Goal: Task Accomplishment & Management: Use online tool/utility

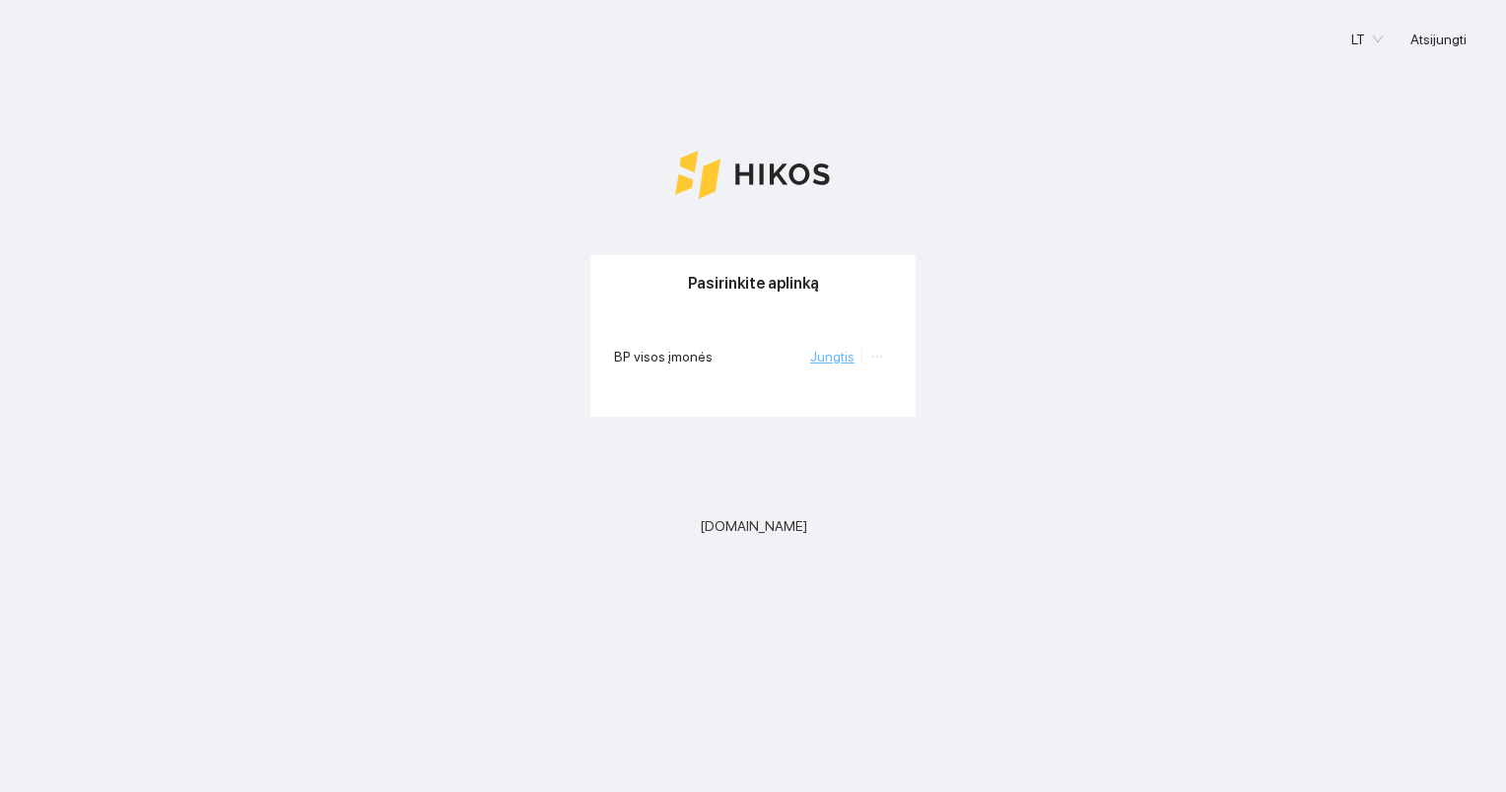
click at [844, 352] on link "Jungtis" at bounding box center [832, 357] width 44 height 16
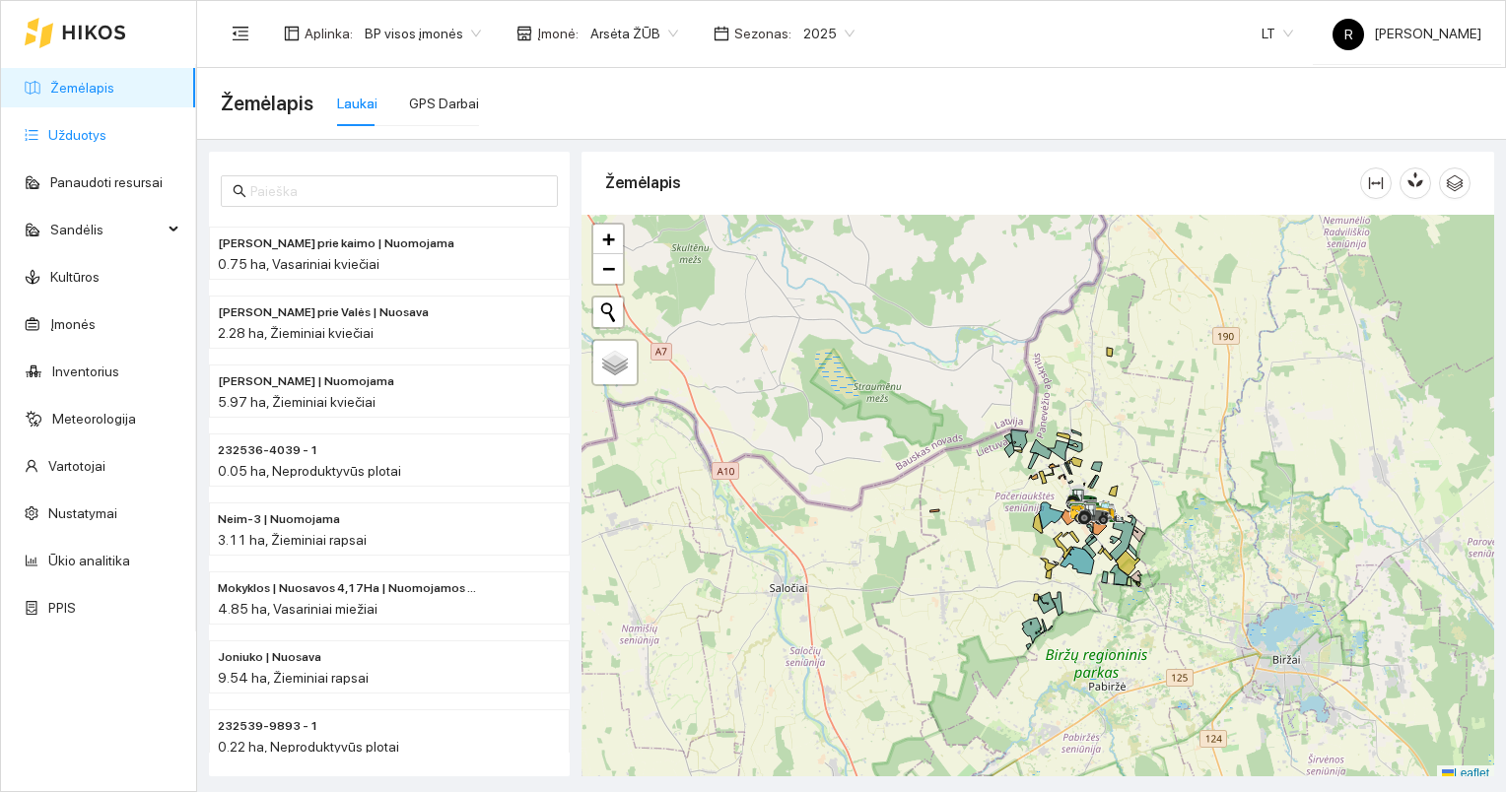
click at [85, 134] on link "Užduotys" at bounding box center [77, 135] width 58 height 16
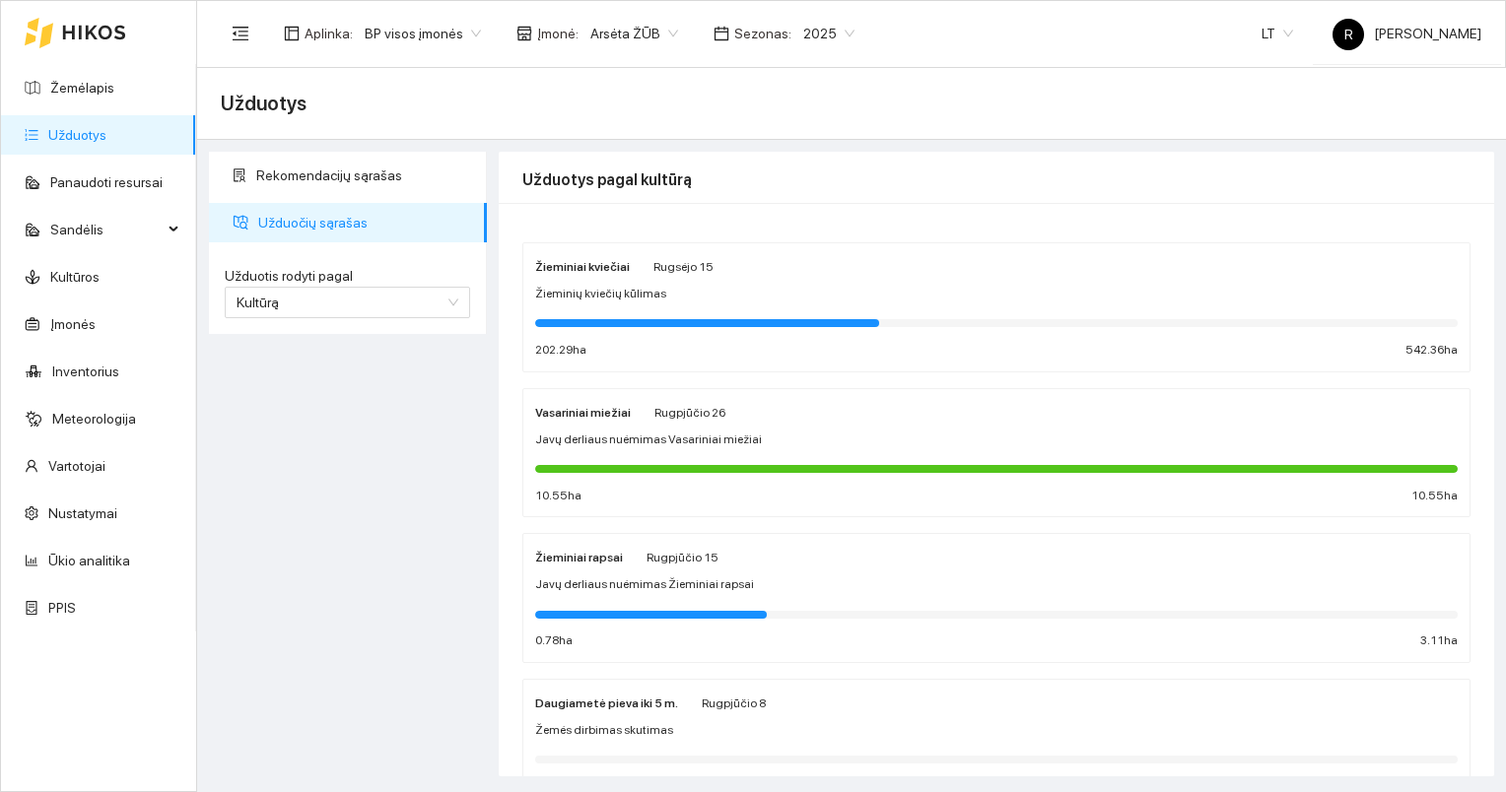
click at [605, 268] on strong "Žieminiai kviečiai" at bounding box center [582, 267] width 95 height 14
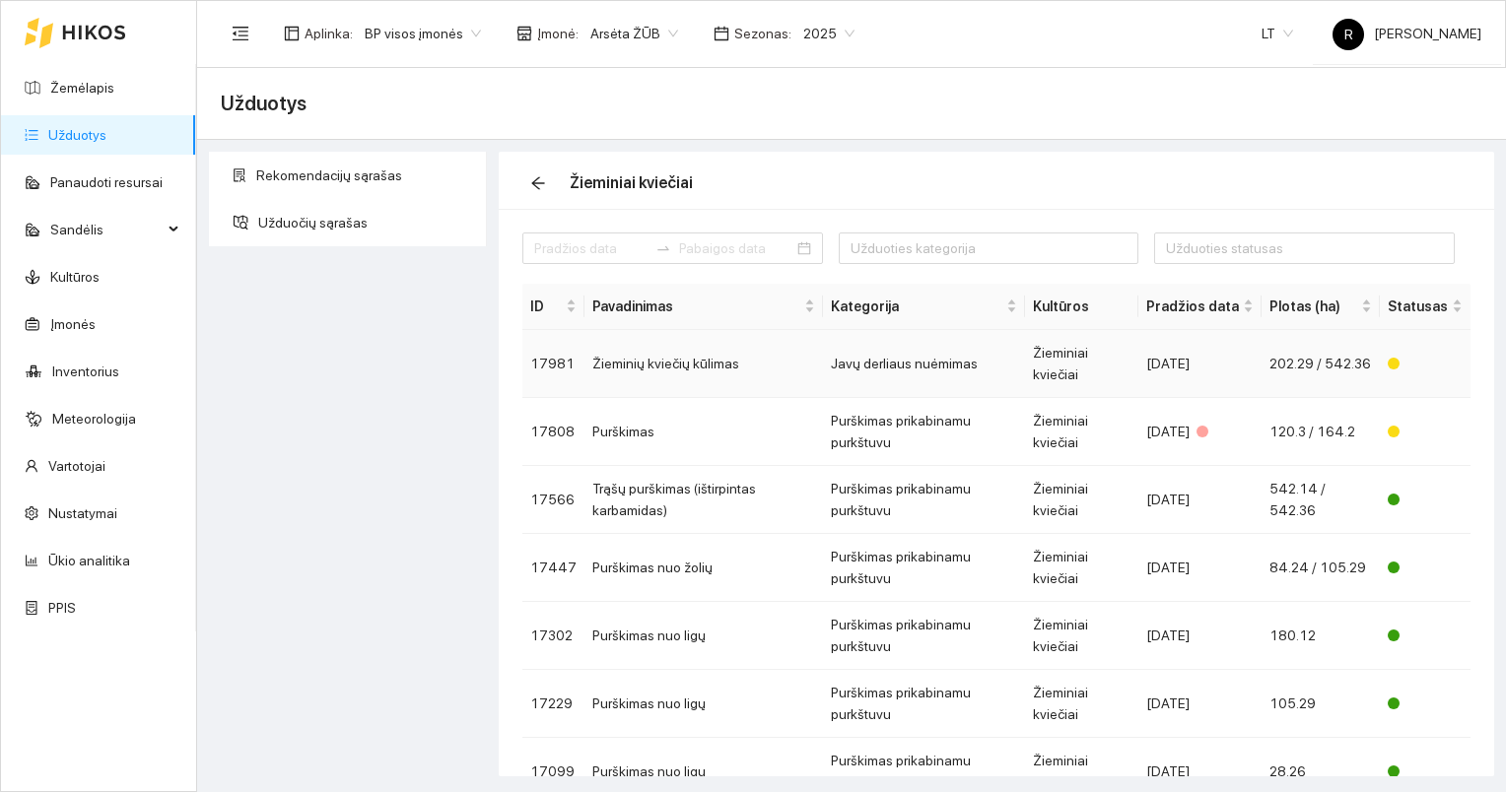
click at [666, 359] on td "Žieminių kviečių kūlimas" at bounding box center [704, 364] width 239 height 68
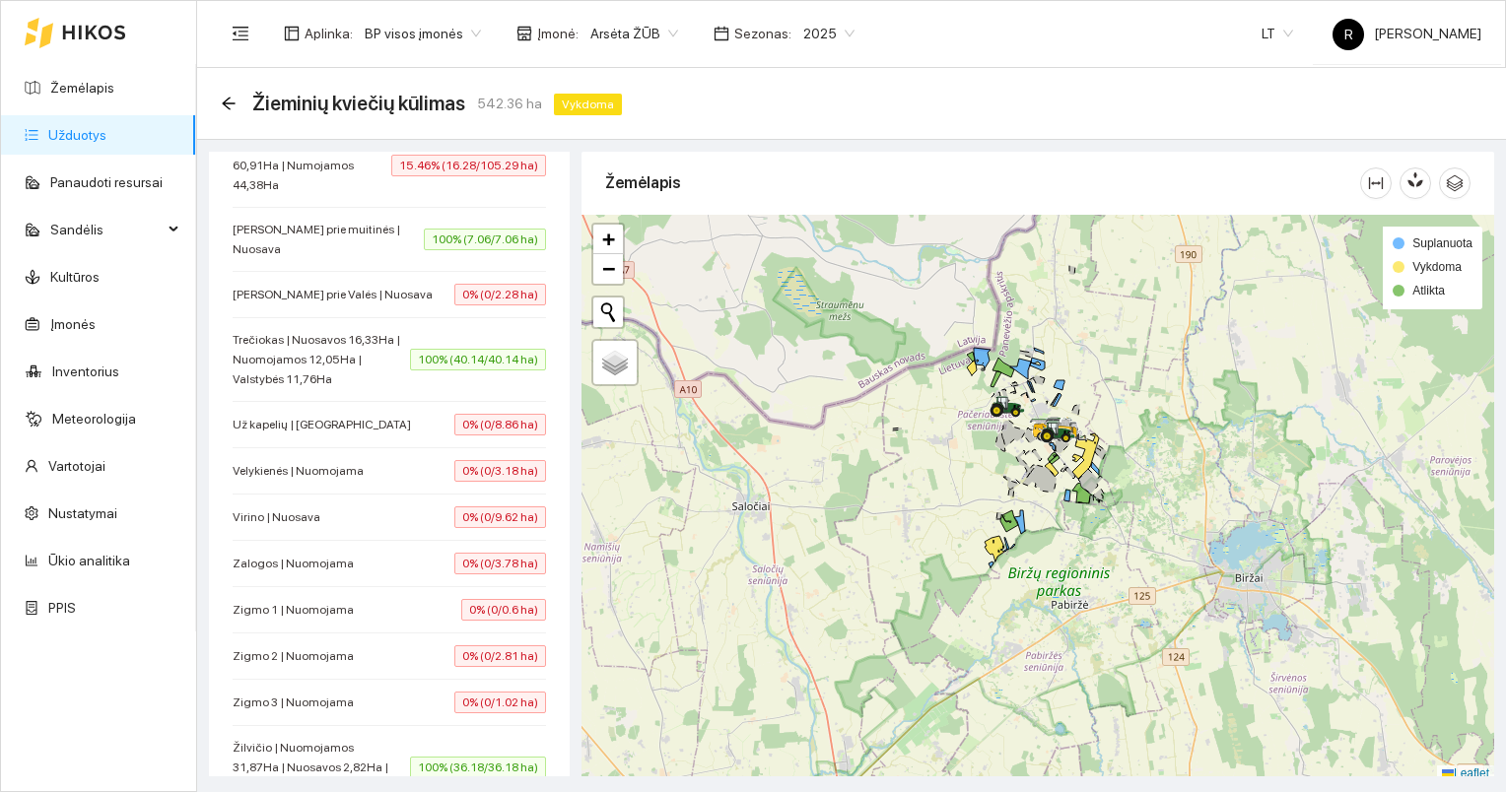
scroll to position [1707, 0]
